Goal: Information Seeking & Learning: Learn about a topic

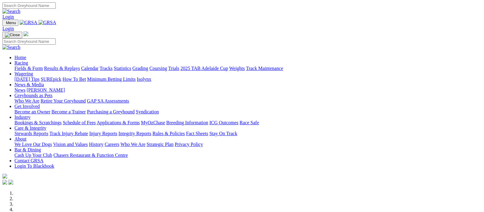
click at [24, 66] on link "Fields & Form" at bounding box center [28, 68] width 28 height 5
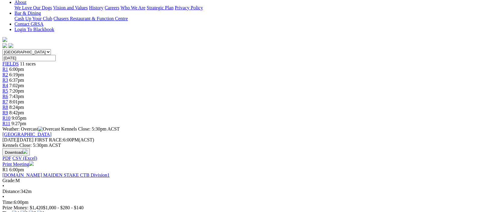
scroll to position [294, 0]
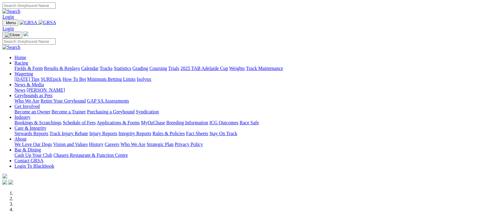
click at [56, 22] on img at bounding box center [48, 22] width 18 height 5
click at [28, 60] on link "Racing" at bounding box center [21, 62] width 14 height 5
click at [56, 23] on img at bounding box center [48, 22] width 18 height 5
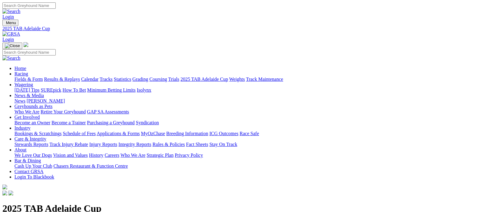
click at [23, 76] on link "Fields & Form" at bounding box center [28, 78] width 28 height 5
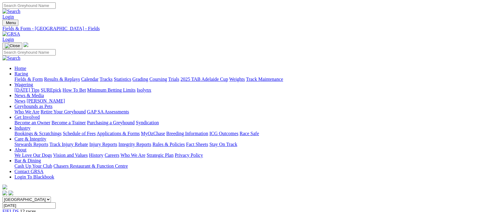
scroll to position [147, 0]
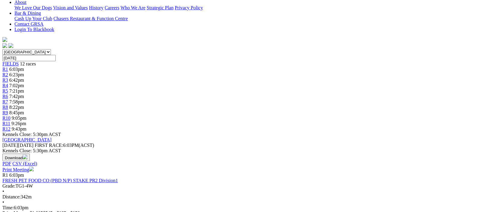
scroll to position [294, 0]
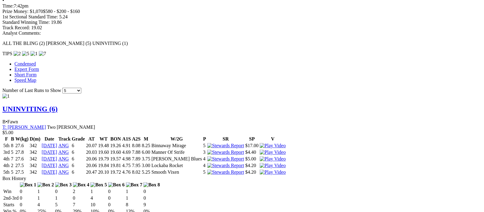
scroll to position [588, 0]
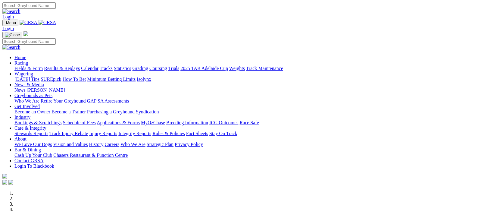
click at [28, 60] on link "Racing" at bounding box center [21, 62] width 14 height 5
click at [56, 22] on img at bounding box center [48, 22] width 18 height 5
click at [25, 66] on link "Fields & Form" at bounding box center [28, 68] width 28 height 5
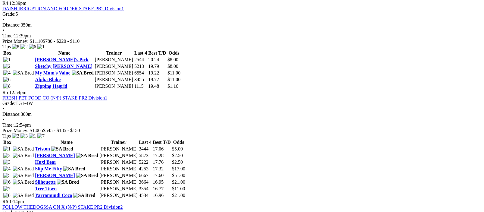
scroll to position [736, 0]
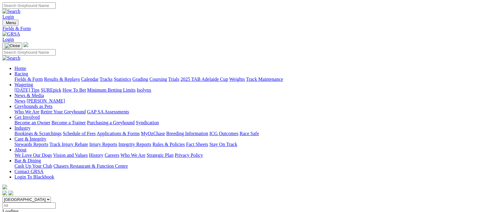
scroll to position [147, 0]
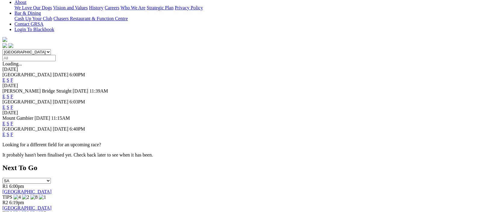
click at [13, 132] on link "F" at bounding box center [12, 134] width 3 height 5
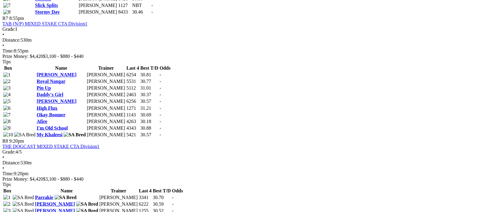
scroll to position [1030, 0]
